Goal: Task Accomplishment & Management: Manage account settings

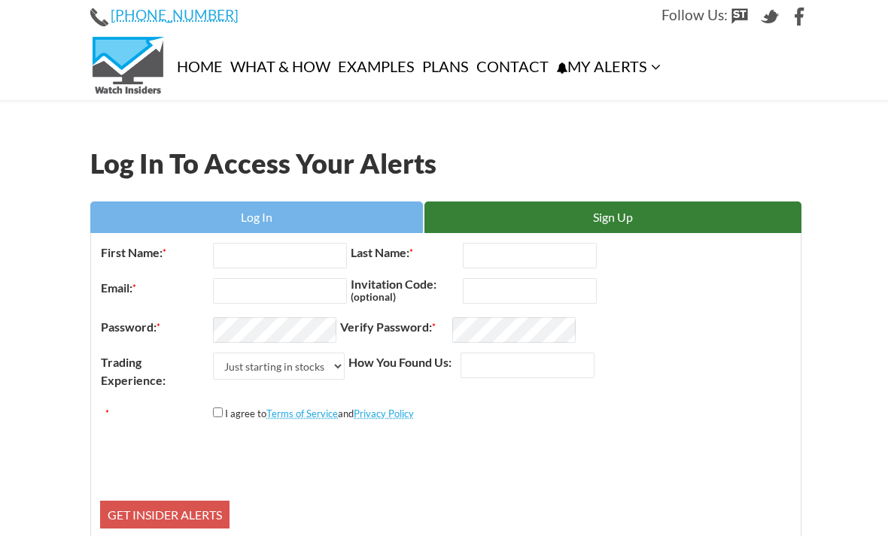
click at [227, 214] on link "Log In" at bounding box center [256, 218] width 333 height 32
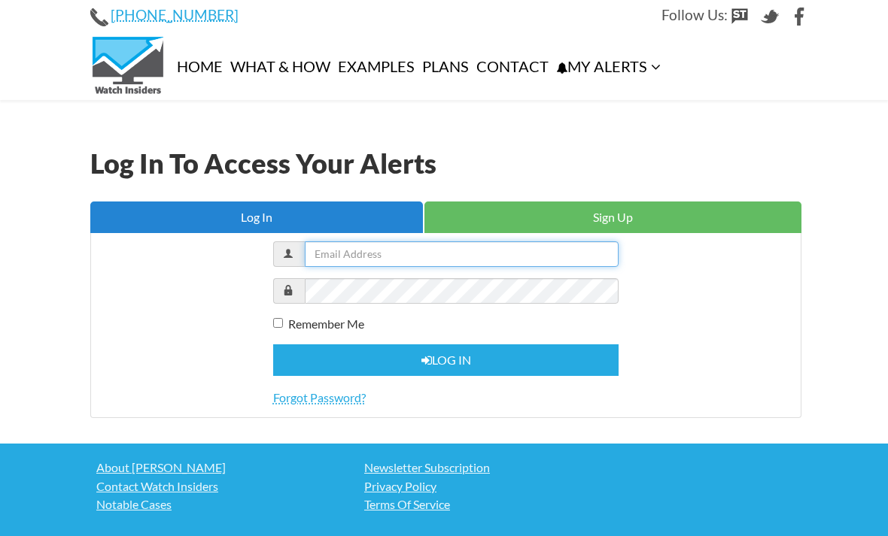
click at [330, 252] on input "text" at bounding box center [462, 254] width 314 height 26
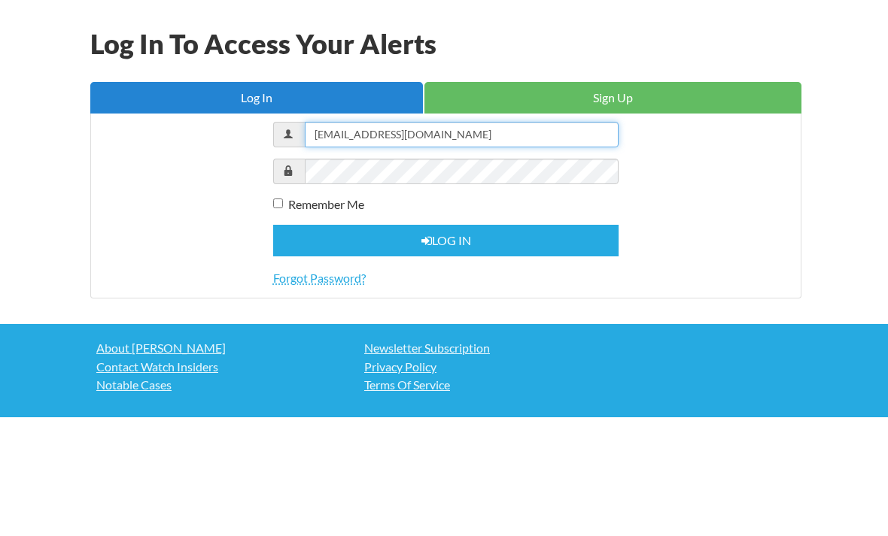
type input "jerincary@gmail.com"
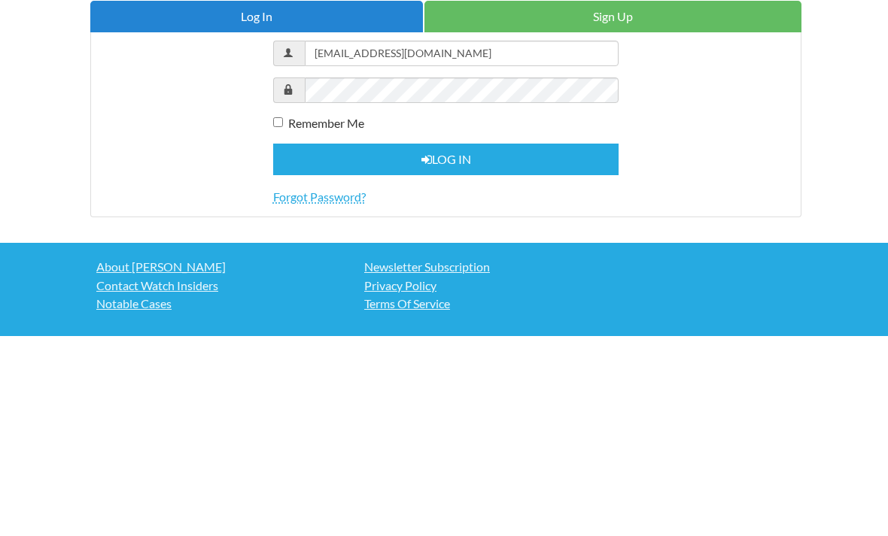
click at [276, 317] on input "Remember Me" at bounding box center [278, 322] width 10 height 10
checkbox input "true"
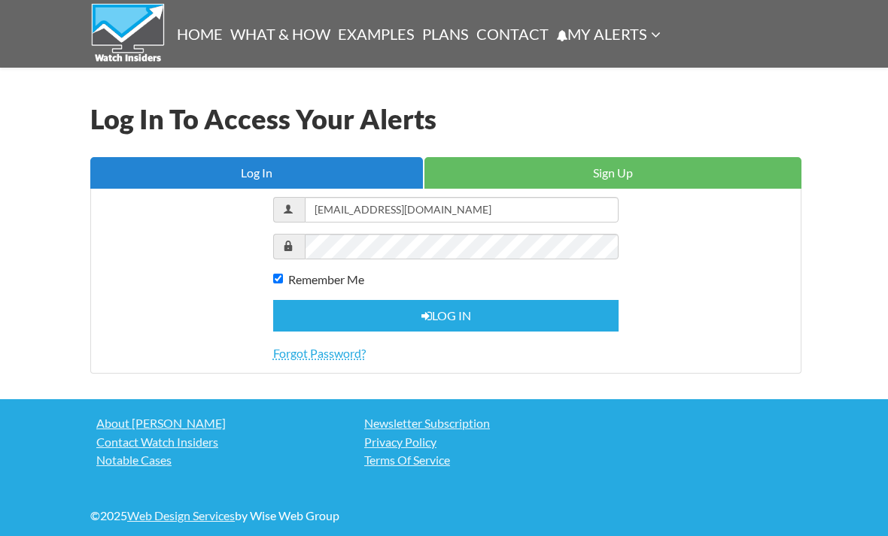
click at [372, 311] on button "Log in" at bounding box center [446, 316] width 346 height 32
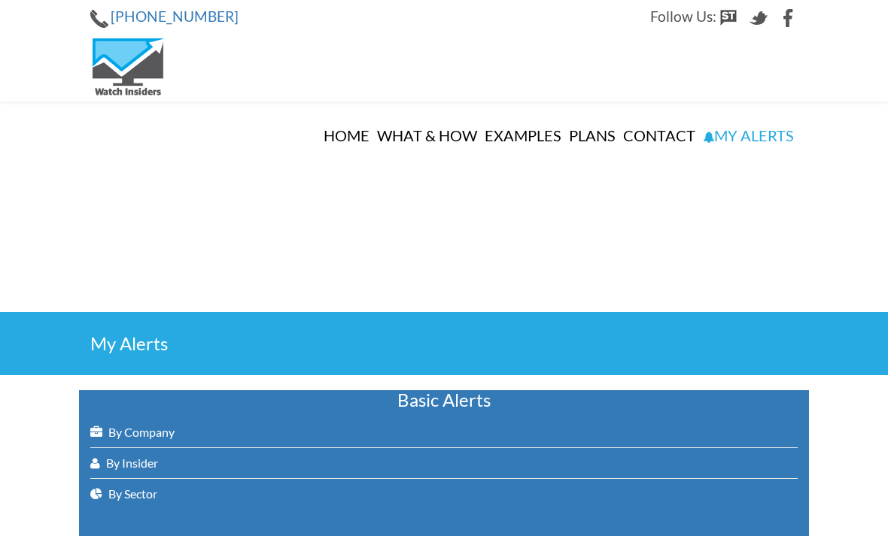
select select
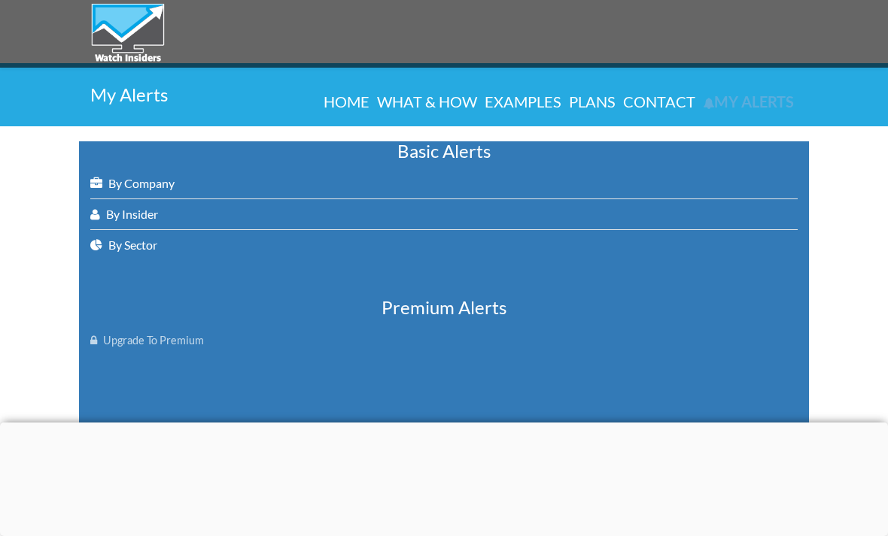
click at [135, 176] on link "By Company" at bounding box center [443, 184] width 707 height 30
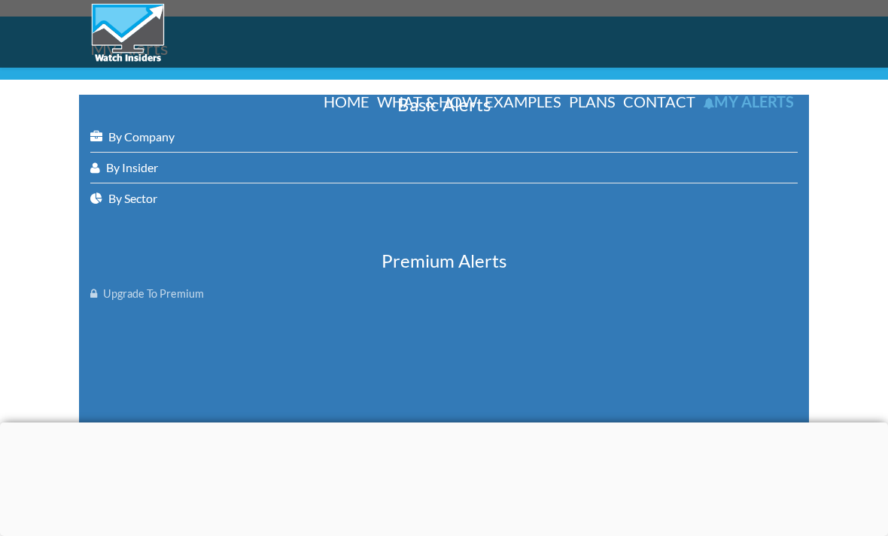
scroll to position [297, 0]
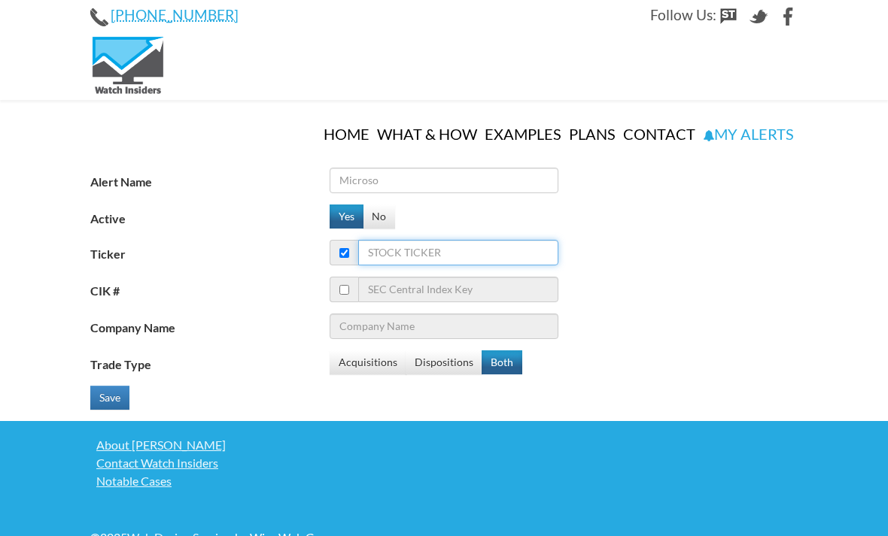
click at [384, 240] on input "Ticker" at bounding box center [457, 253] width 199 height 26
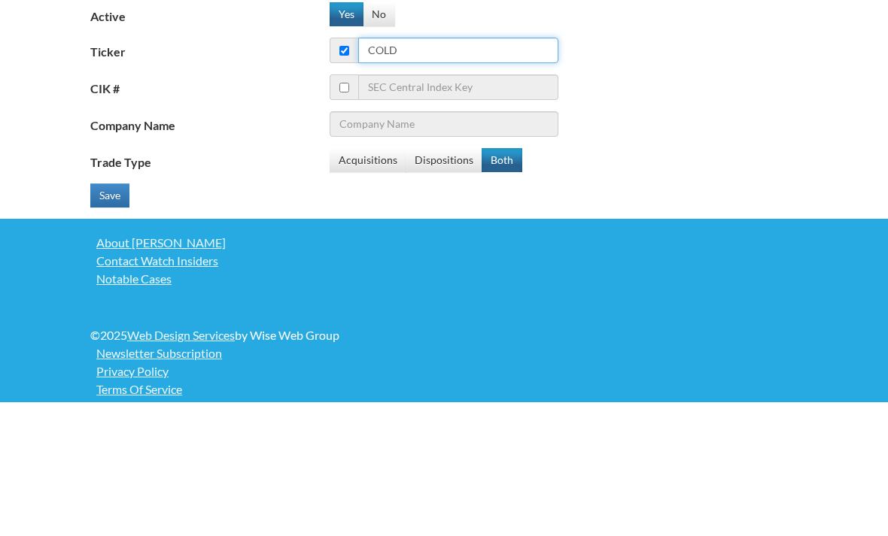
type input "Cold"
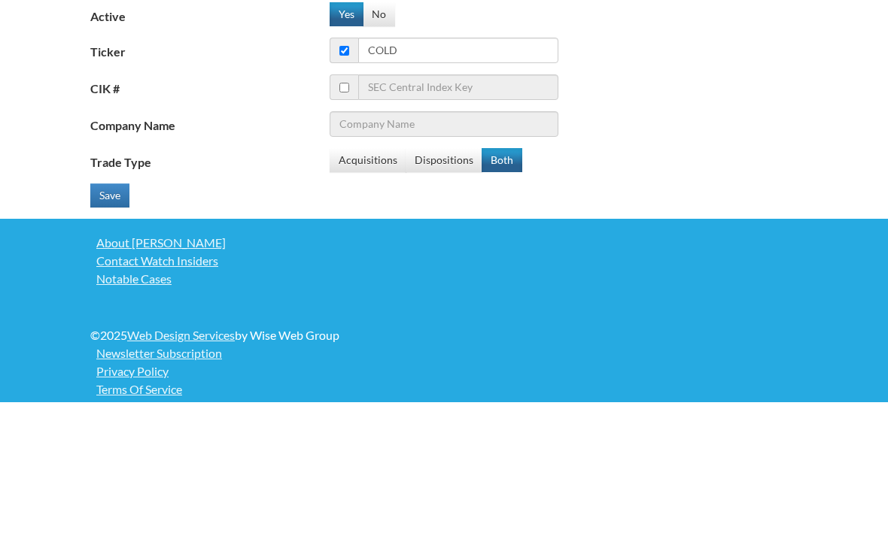
click at [96, 318] on button "Save" at bounding box center [109, 330] width 39 height 24
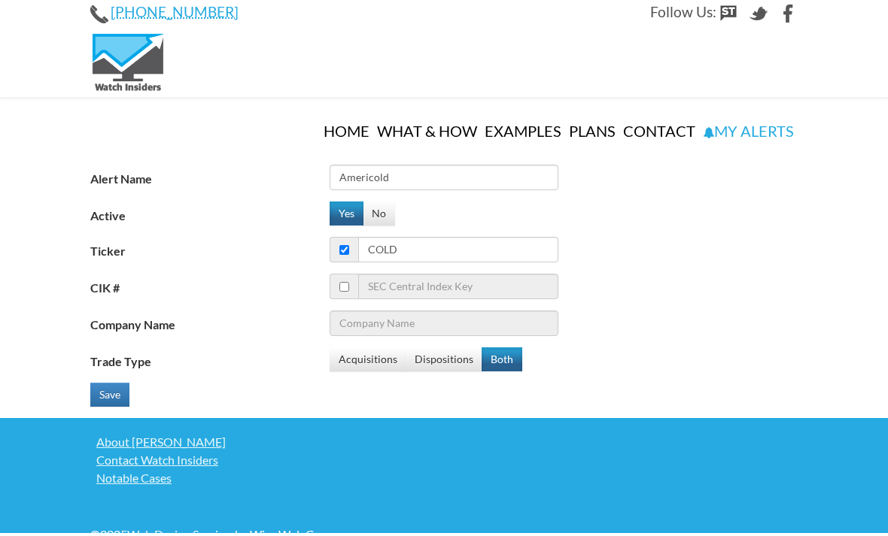
scroll to position [3, 0]
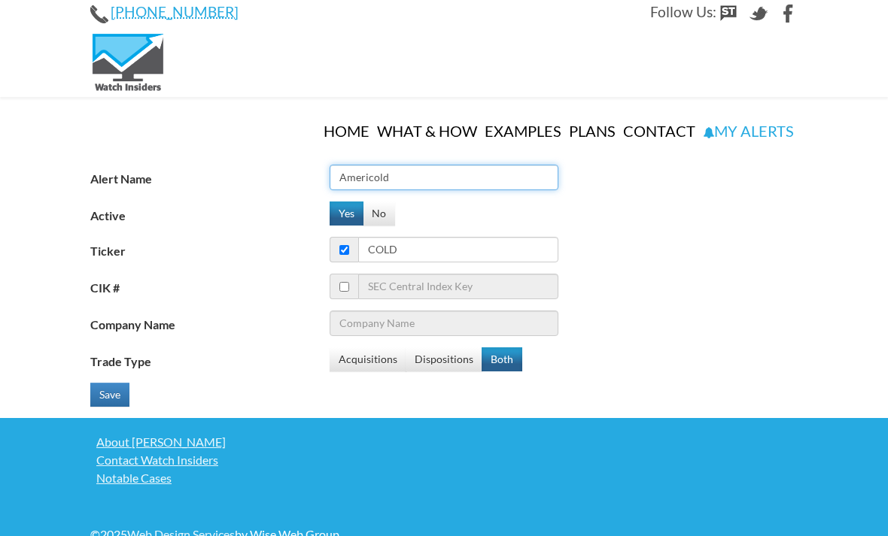
type input "Americold"
click at [111, 383] on button "Save" at bounding box center [109, 395] width 39 height 24
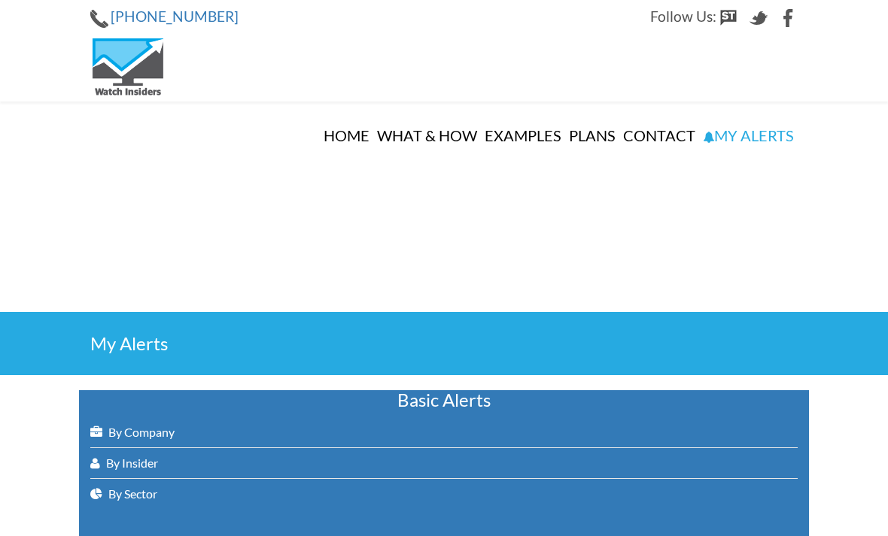
select select
